Goal: Browse casually

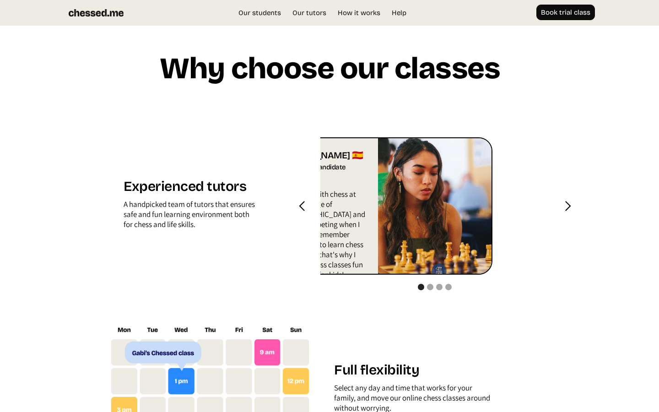
scroll to position [0, 57]
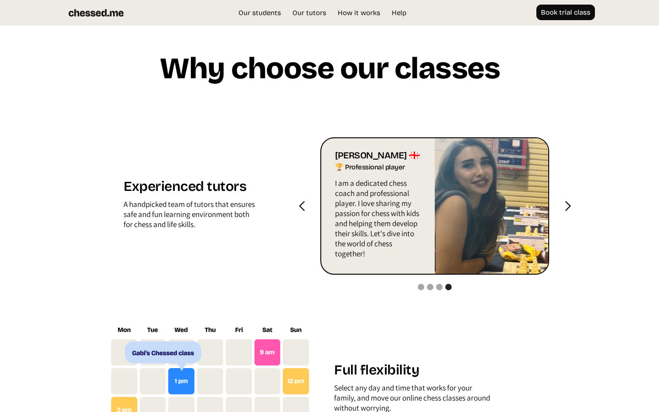
scroll to position [48, 0]
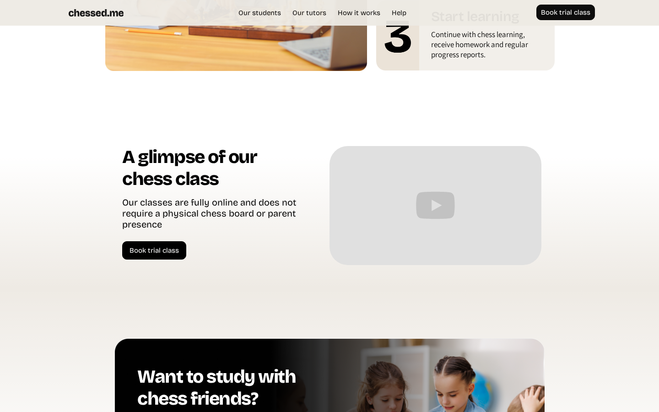
scroll to position [48, 0]
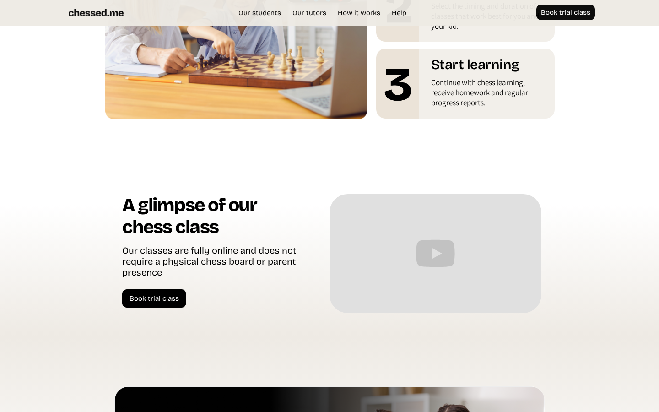
scroll to position [48, 0]
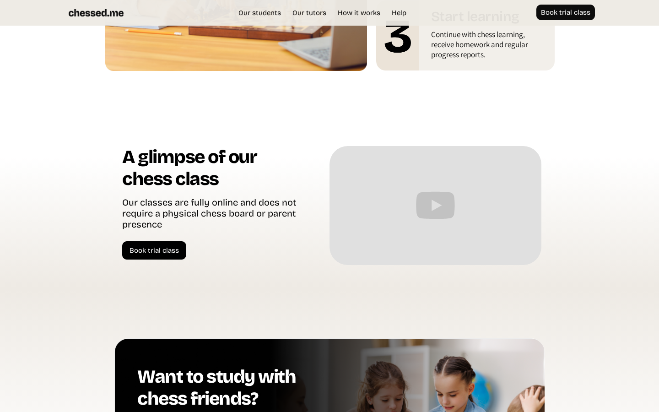
scroll to position [0, 57]
